Goal: Information Seeking & Learning: Compare options

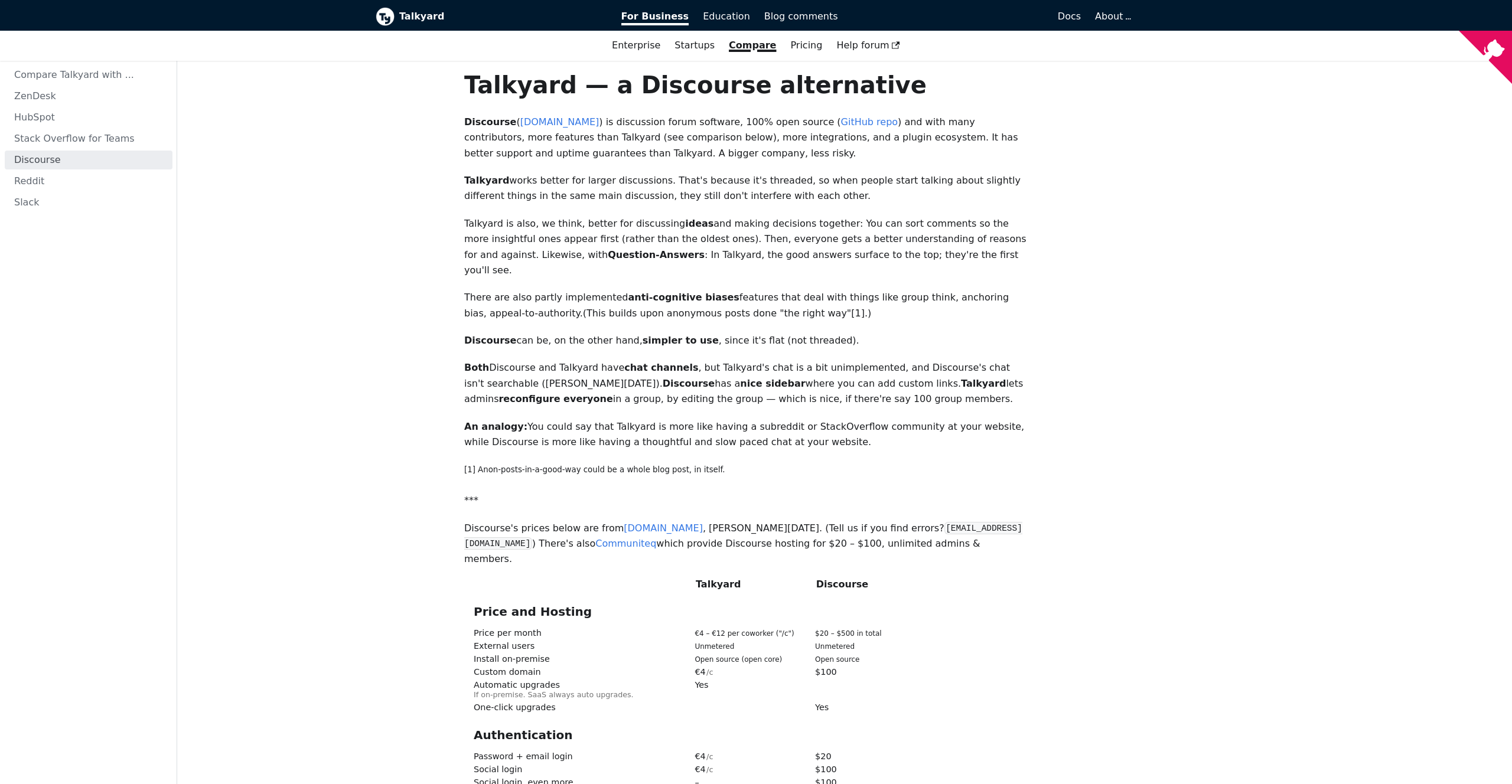
click at [413, 23] on b "Talkyard" at bounding box center [502, 17] width 205 height 16
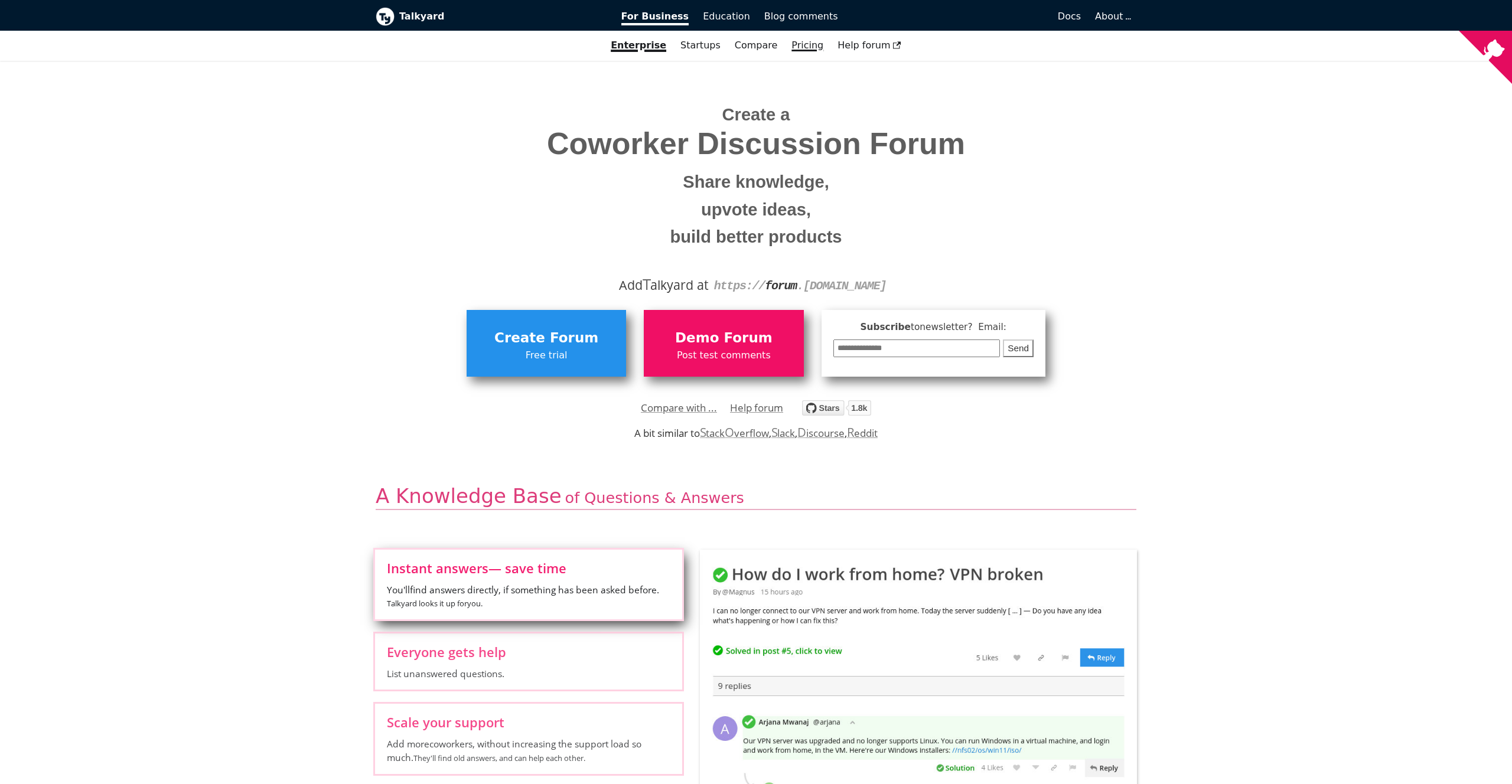
click at [806, 49] on link "Pricing" at bounding box center [807, 45] width 46 height 20
